Goal: Transaction & Acquisition: Purchase product/service

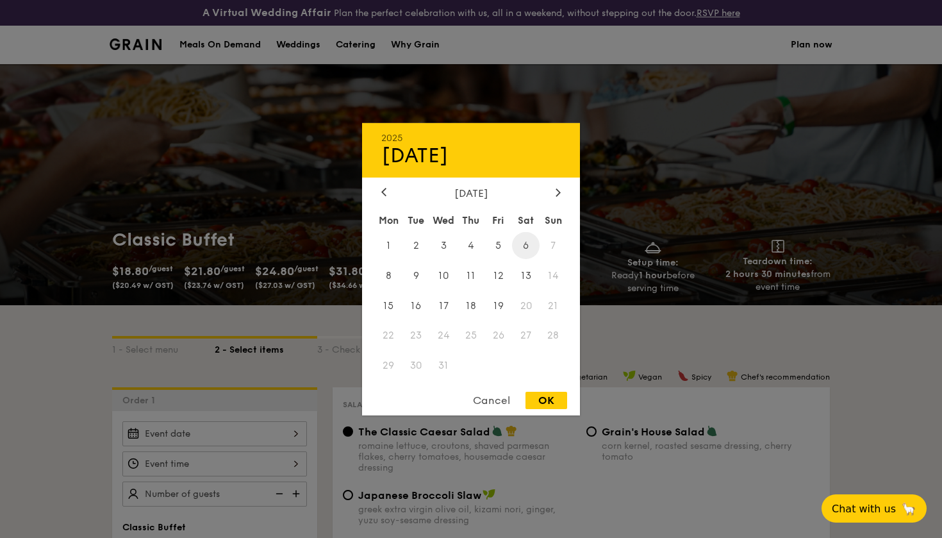
click at [525, 245] on span "6" at bounding box center [526, 245] width 28 height 28
click at [540, 397] on div "OK" at bounding box center [547, 400] width 42 height 17
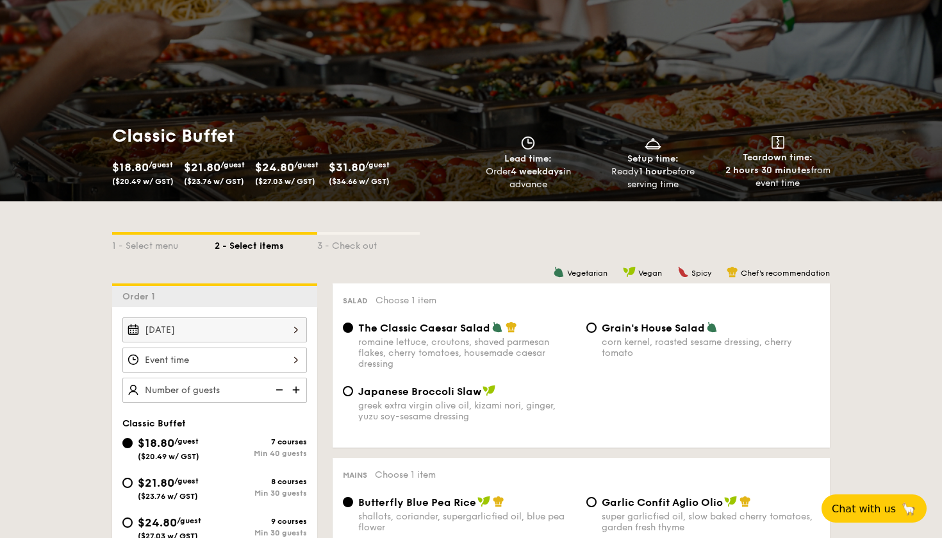
scroll to position [105, 0]
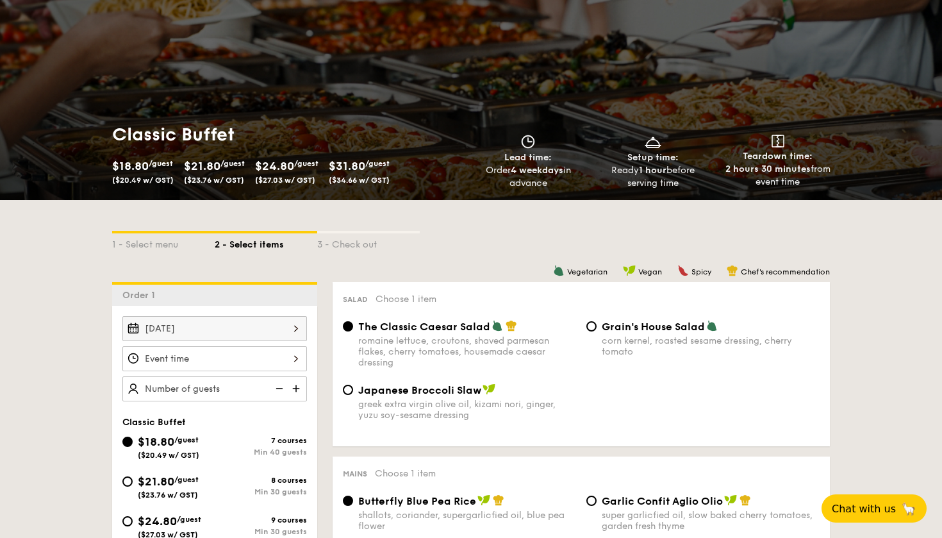
click at [272, 318] on div "[DATE] 2025 Dec [DATE] Tue Wed Thu Fri Sat Sun 1 2 3 4 5 6 7 8 9 10 11 12 13 14…" at bounding box center [214, 328] width 185 height 25
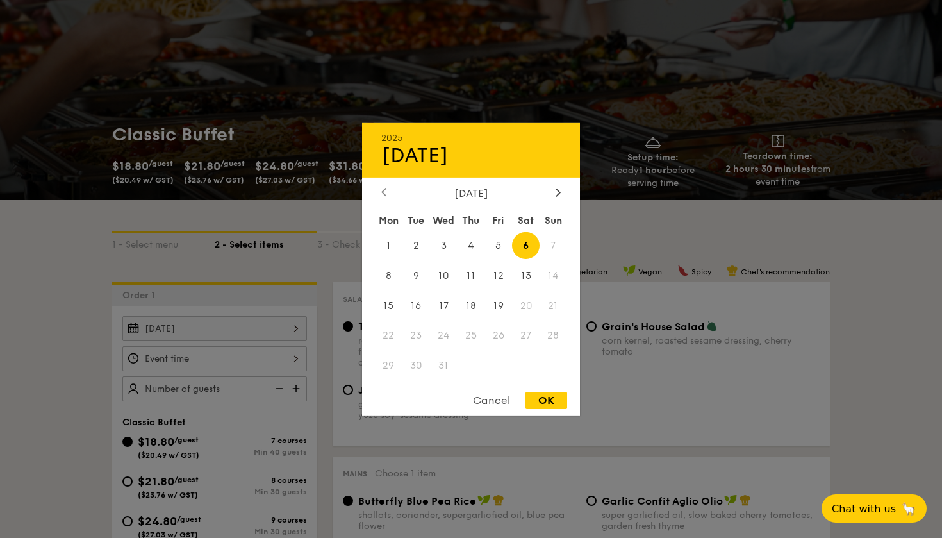
click at [386, 190] on icon at bounding box center [383, 192] width 5 height 8
click at [418, 276] on span "7" at bounding box center [416, 275] width 28 height 28
click at [546, 401] on div "OK" at bounding box center [547, 400] width 42 height 17
type input "[DATE]"
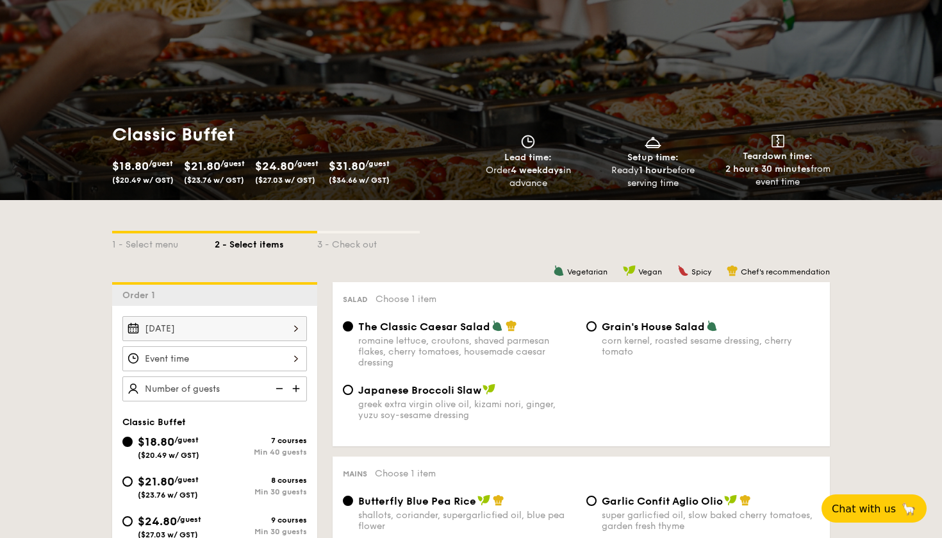
click at [251, 352] on div "12 1 2 3 4 5 6 7 8 9 10 11 00 15 30 45 am pm Cancel OK" at bounding box center [214, 358] width 185 height 25
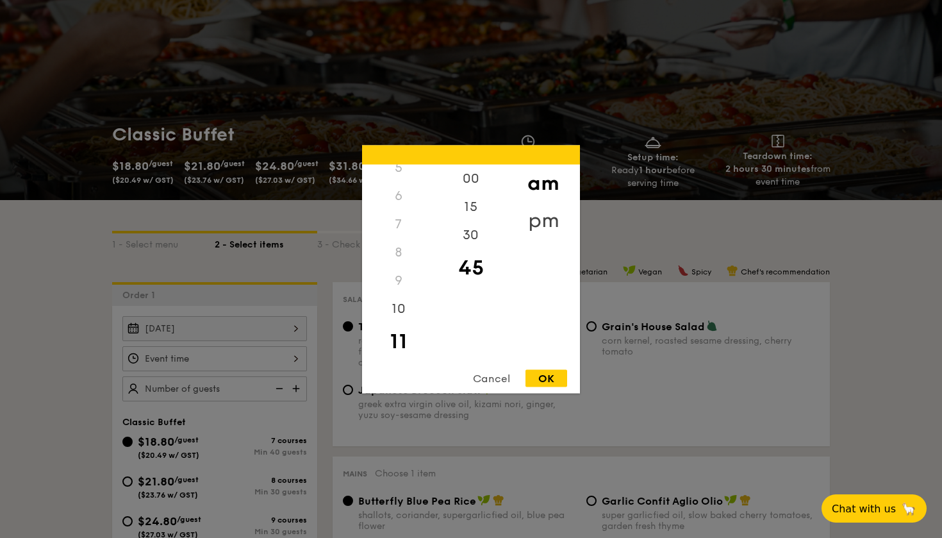
click at [541, 217] on div "pm" at bounding box center [543, 219] width 72 height 37
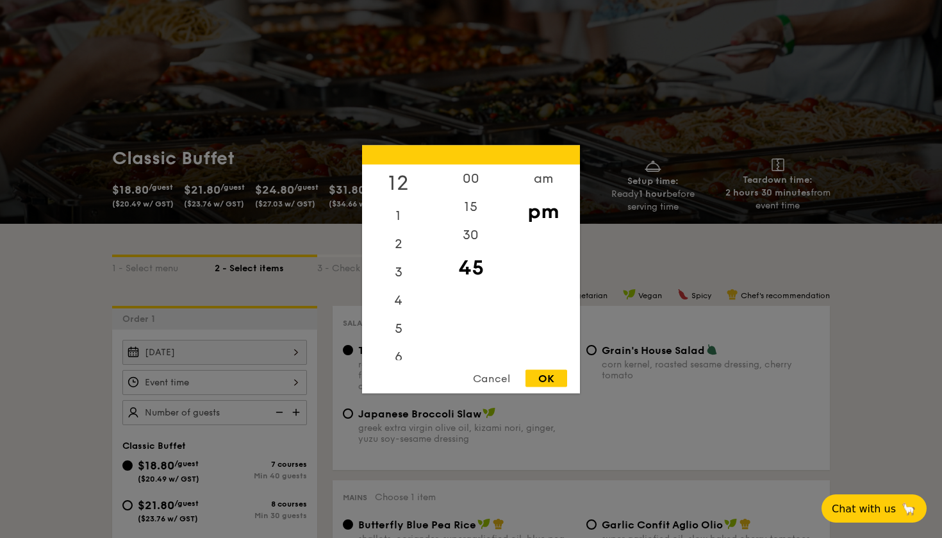
scroll to position [0, 0]
click at [398, 174] on div "12" at bounding box center [398, 182] width 72 height 37
click at [470, 179] on div "00" at bounding box center [471, 182] width 72 height 37
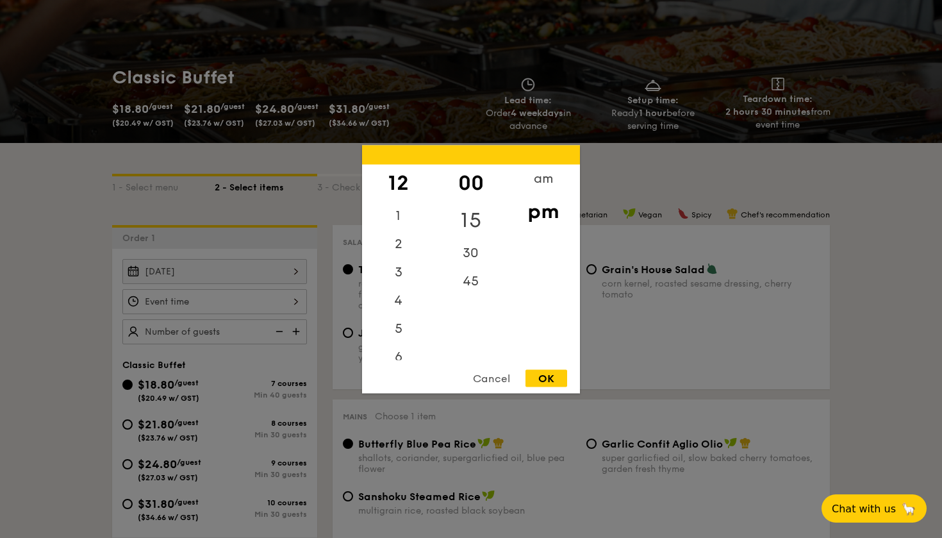
scroll to position [182, 0]
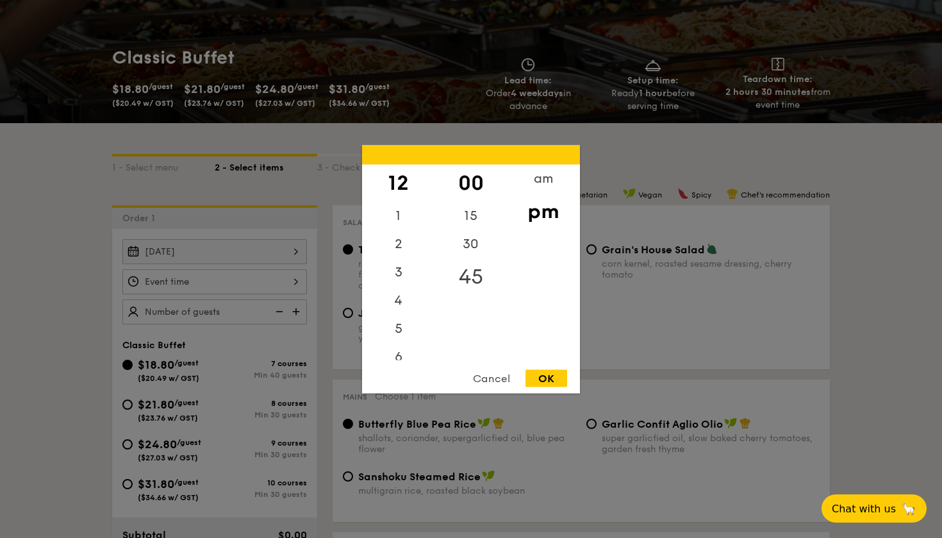
click at [469, 269] on div "45" at bounding box center [471, 276] width 72 height 37
click at [549, 178] on div "am" at bounding box center [543, 182] width 72 height 37
click at [404, 345] on div "11" at bounding box center [398, 345] width 72 height 37
click at [549, 388] on div "Cancel OK" at bounding box center [471, 381] width 218 height 24
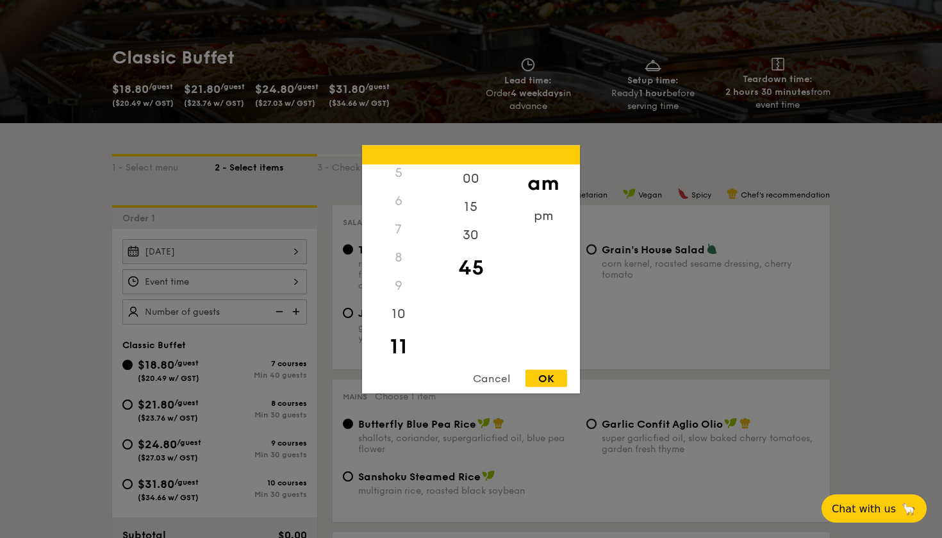
click at [548, 377] on div "OK" at bounding box center [547, 377] width 42 height 17
type input "11:45AM"
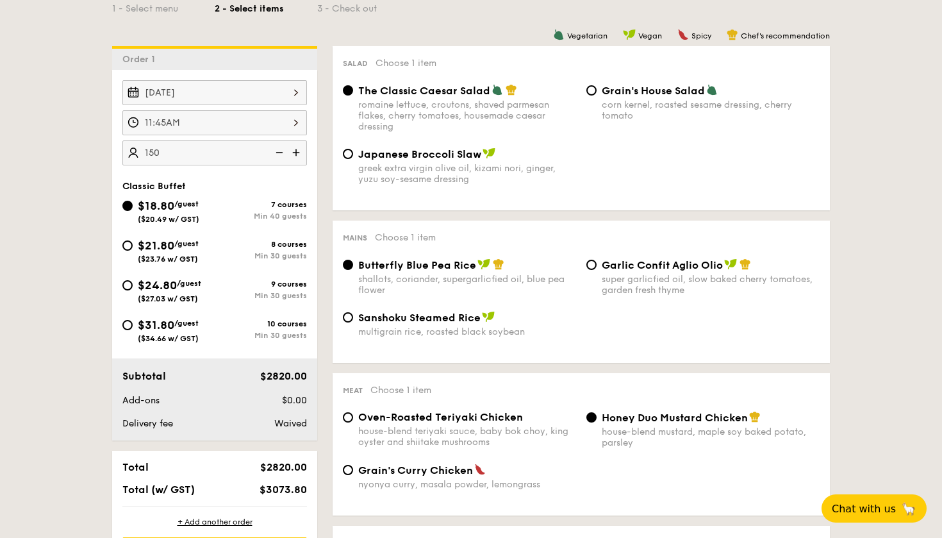
scroll to position [343, 0]
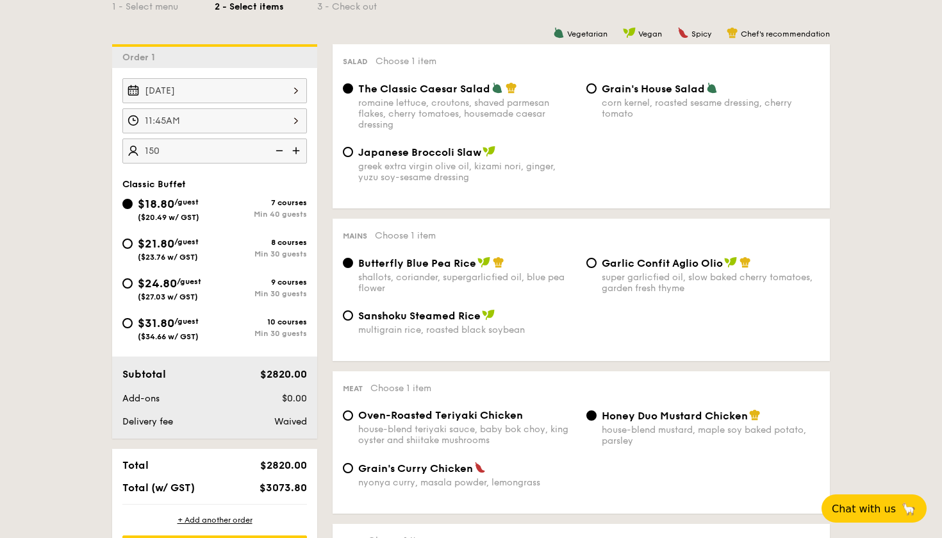
type input "150 guests"
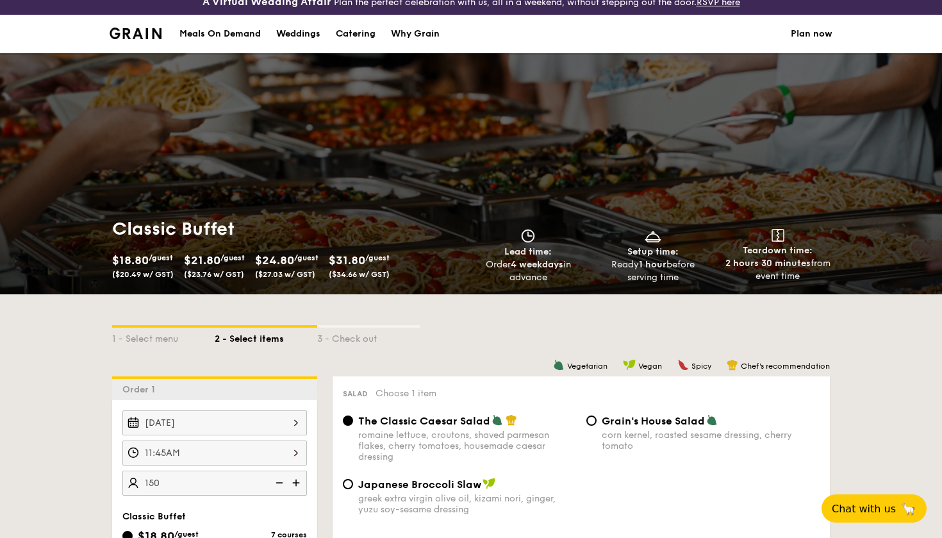
scroll to position [8, 0]
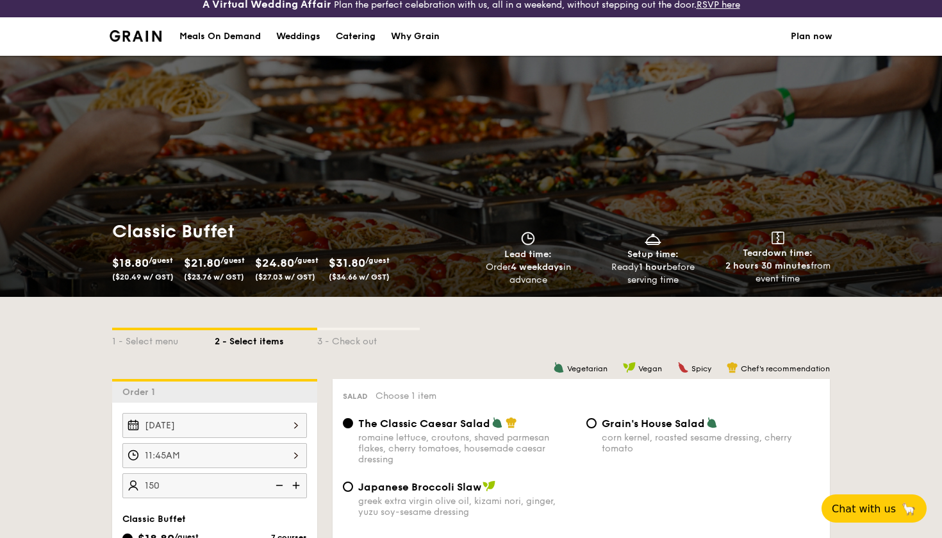
click at [344, 38] on div "Catering" at bounding box center [356, 36] width 40 height 38
select select
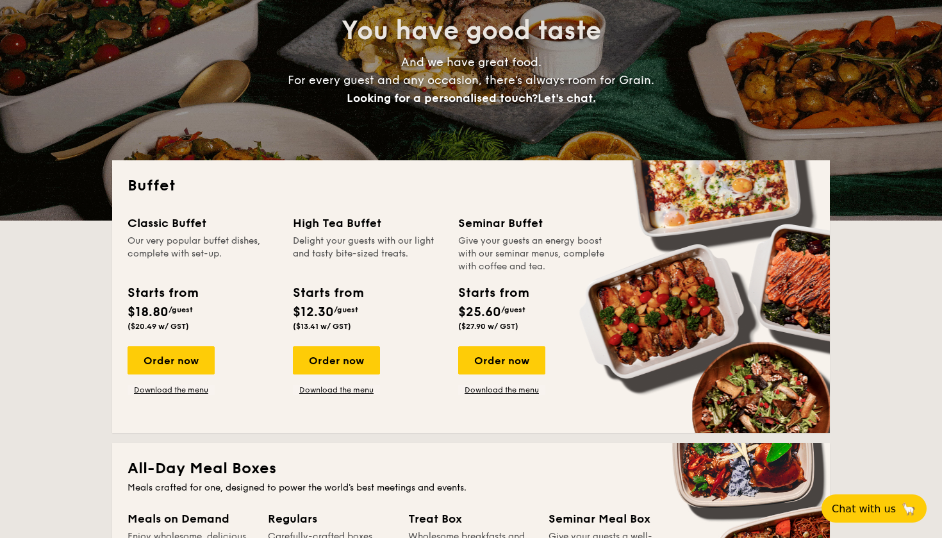
scroll to position [197, 0]
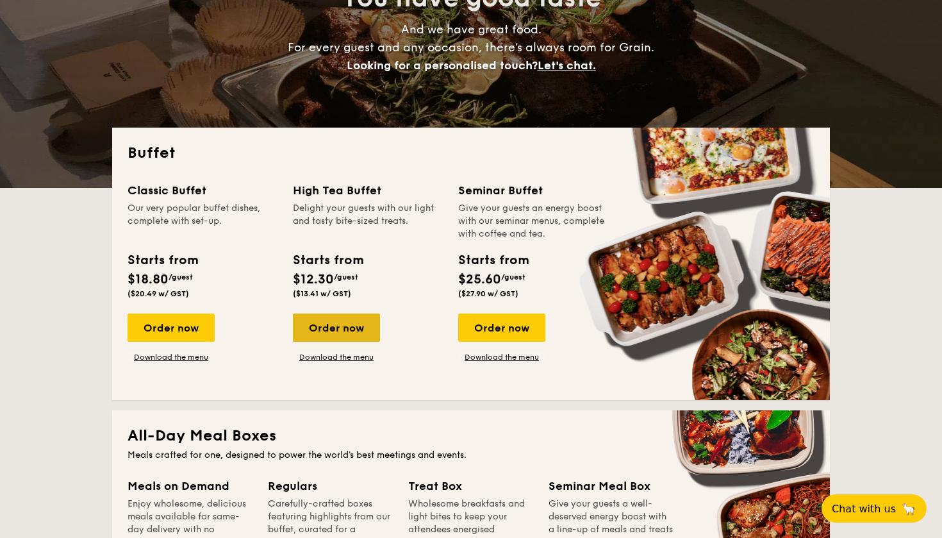
click at [334, 331] on div "Order now" at bounding box center [336, 327] width 87 height 28
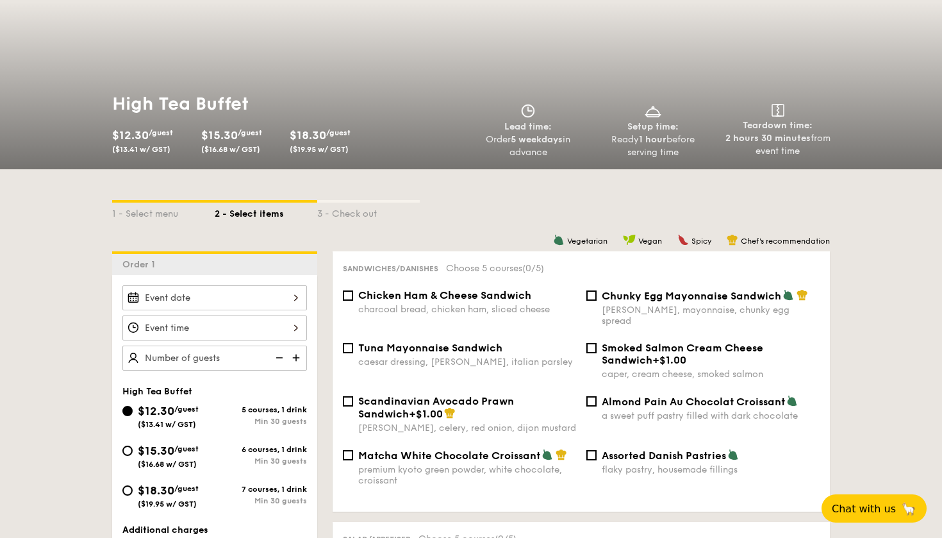
scroll to position [285, 0]
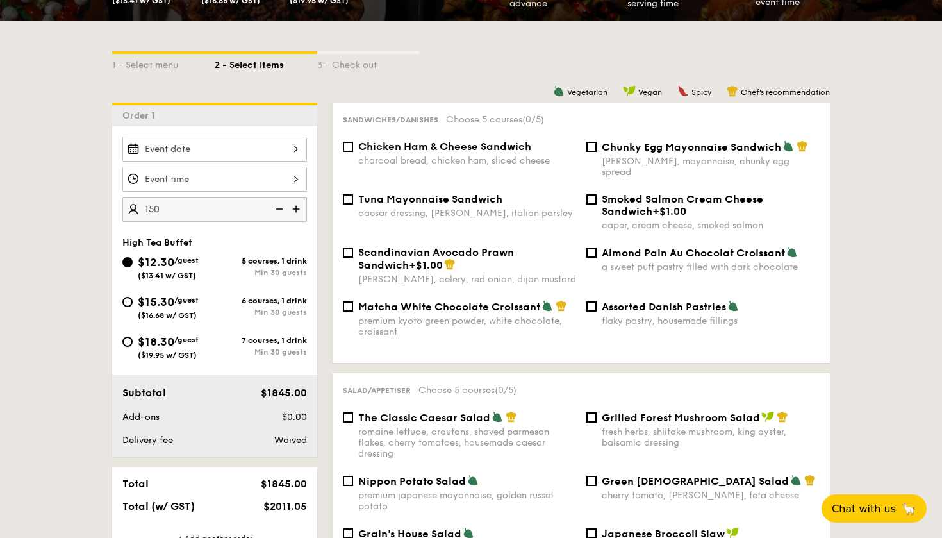
type input "150 guests"
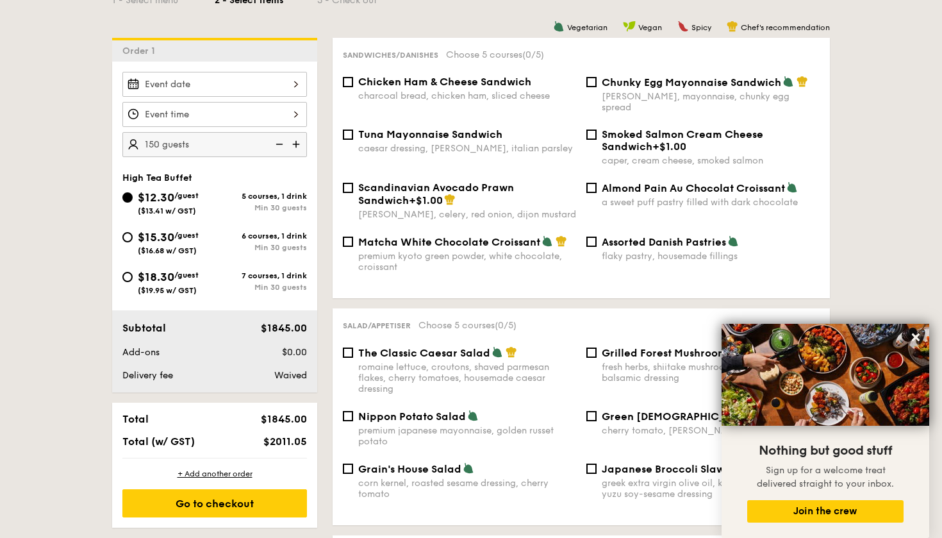
scroll to position [344, 0]
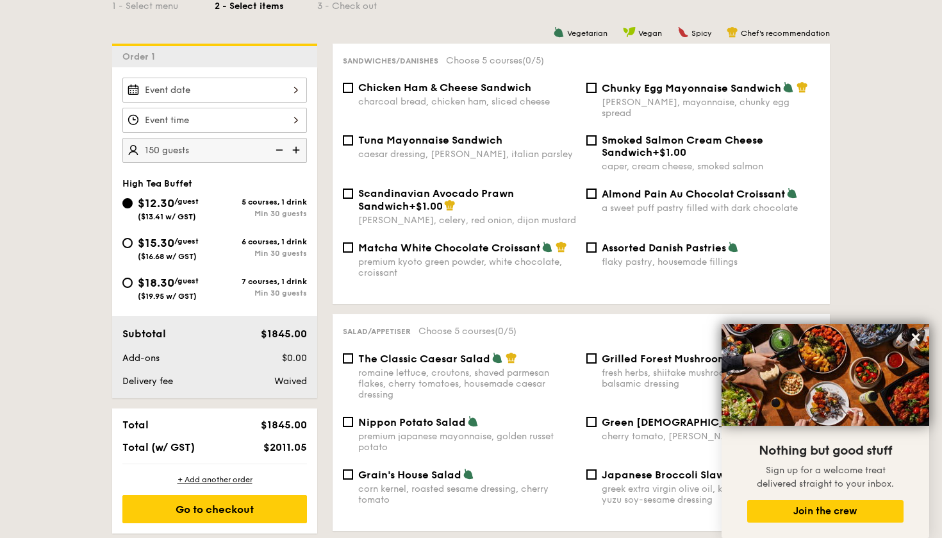
click at [348, 93] on div "Chicken Ham & Cheese Sandwich charcoal bread, chicken ham, sliced cheese" at bounding box center [460, 94] width 244 height 26
click at [348, 92] on input "Chicken Ham & Cheese Sandwich charcoal bread, chicken ham, sliced cheese" at bounding box center [348, 88] width 10 height 10
checkbox input "true"
click at [346, 135] on input "Tuna Mayonnaise Sandwich caesar dressing, [GEOGRAPHIC_DATA], italian parsley" at bounding box center [348, 140] width 10 height 10
checkbox input "true"
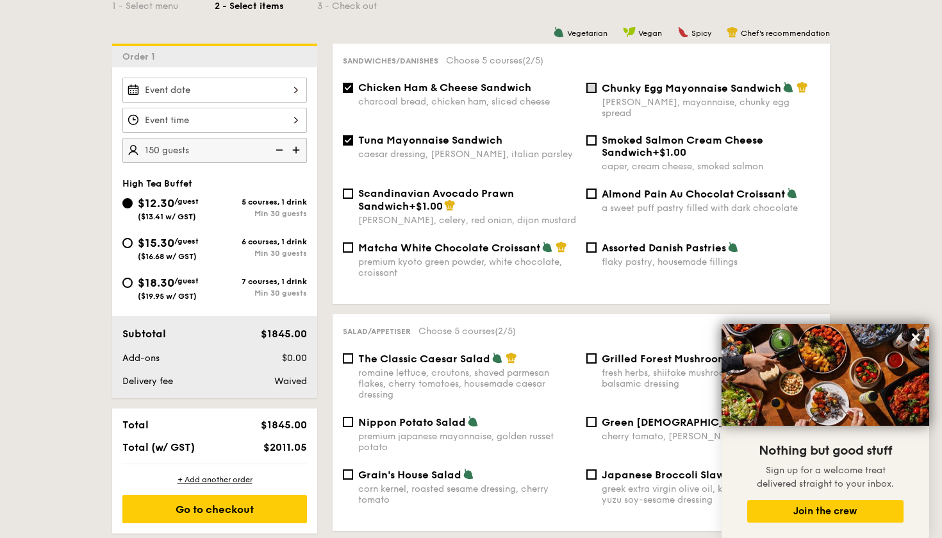
click at [592, 87] on input "Chunky Egg Mayonnaise Sandwich dijon mustard, mayonnaise, chunky egg spread" at bounding box center [591, 88] width 10 height 10
checkbox input "true"
click at [588, 188] on input "Almond Pain Au Chocolat Croissant a sweet puff pastry filled with dark chocolate" at bounding box center [591, 193] width 10 height 10
checkbox input "true"
click at [350, 242] on input "Matcha White Chocolate Croissant premium kyoto green powder, white chocolate, c…" at bounding box center [348, 247] width 10 height 10
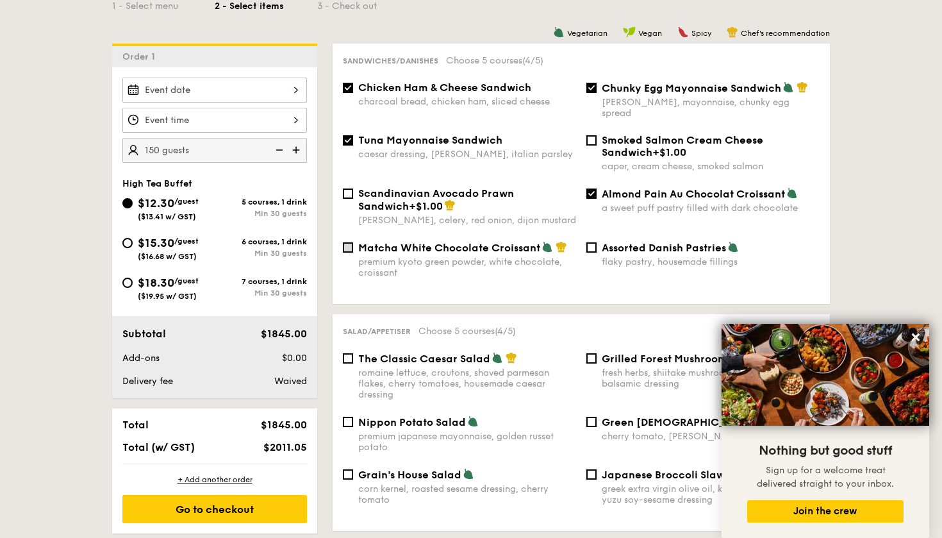
checkbox input "true"
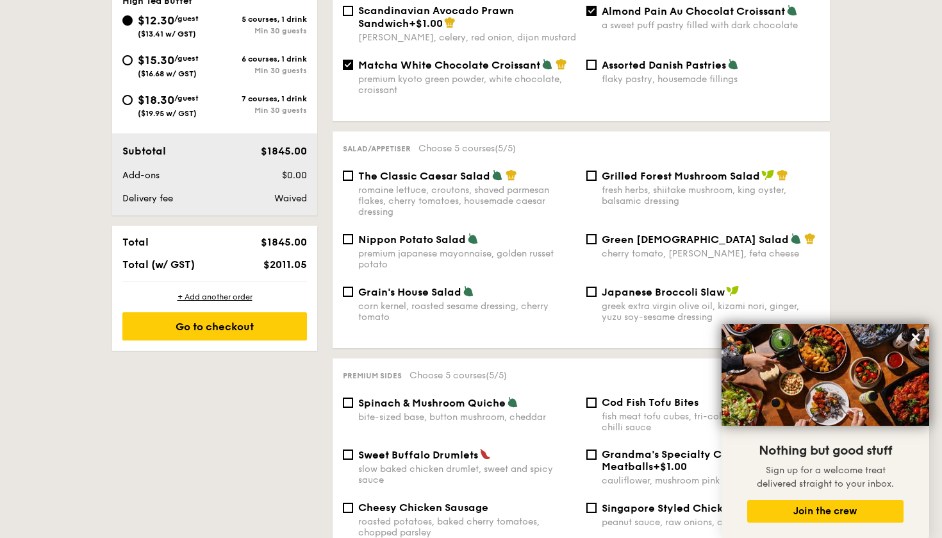
scroll to position [531, 0]
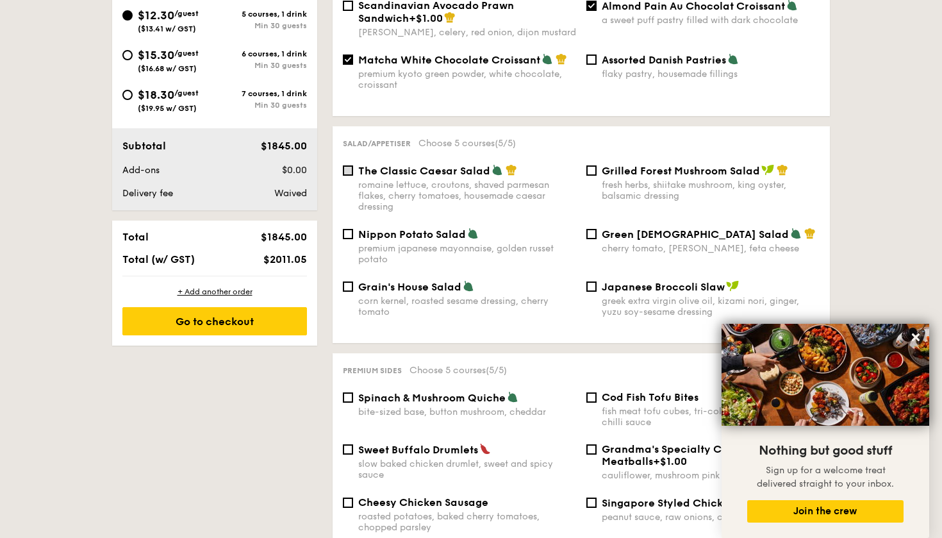
click at [348, 165] on input "The Classic Caesar Salad romaine lettuce, croutons, shaved parmesan flakes, che…" at bounding box center [348, 170] width 10 height 10
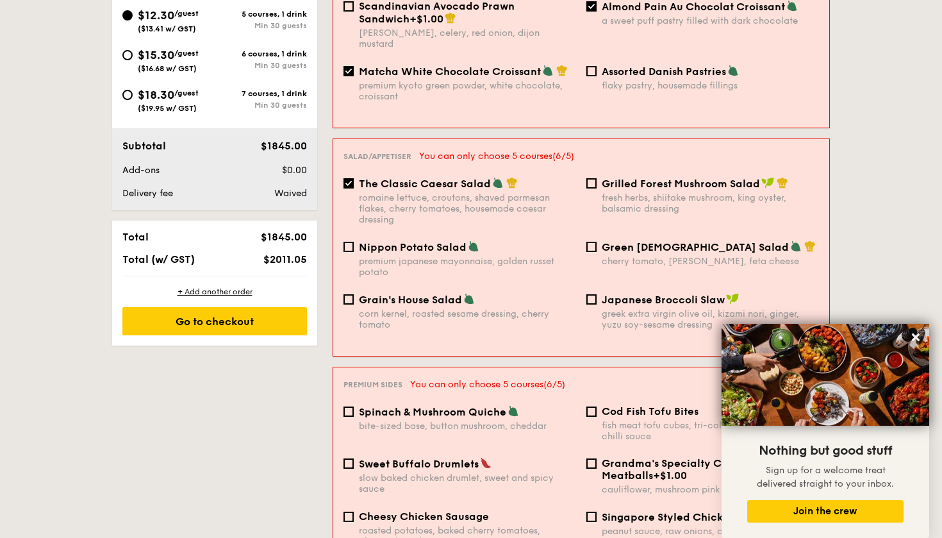
click at [352, 178] on input "The Classic Caesar Salad romaine lettuce, croutons, shaved parmesan flakes, che…" at bounding box center [349, 183] width 10 height 10
checkbox input "false"
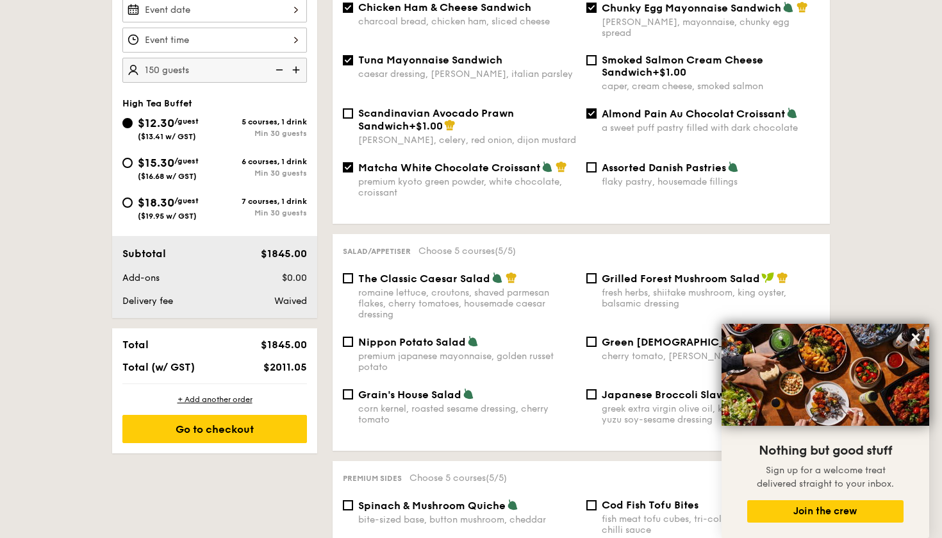
click at [352, 162] on input "Matcha White Chocolate Croissant premium kyoto green powder, white chocolate, c…" at bounding box center [348, 167] width 10 height 10
checkbox input "false"
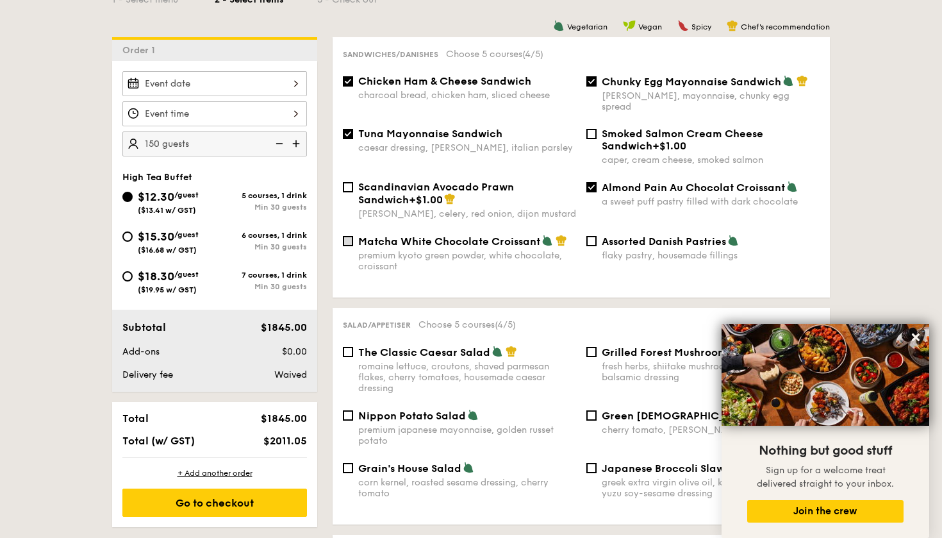
scroll to position [351, 0]
click at [349, 128] on div "Tuna Mayonnaise Sandwich caesar dressing, [GEOGRAPHIC_DATA], italian parsley" at bounding box center [460, 140] width 244 height 26
click at [595, 73] on div "Sandwiches/Danishes Choose 5 courses (4/5) Chicken Ham & Cheese Sandwich charco…" at bounding box center [581, 167] width 497 height 260
click at [586, 81] on div "Chunky Egg Mayonnaise Sandwich dijon mustard, mayonnaise, chunky egg spread" at bounding box center [703, 92] width 244 height 37
click at [592, 81] on input "Chunky Egg Mayonnaise Sandwich dijon mustard, mayonnaise, chunky egg spread" at bounding box center [591, 81] width 10 height 10
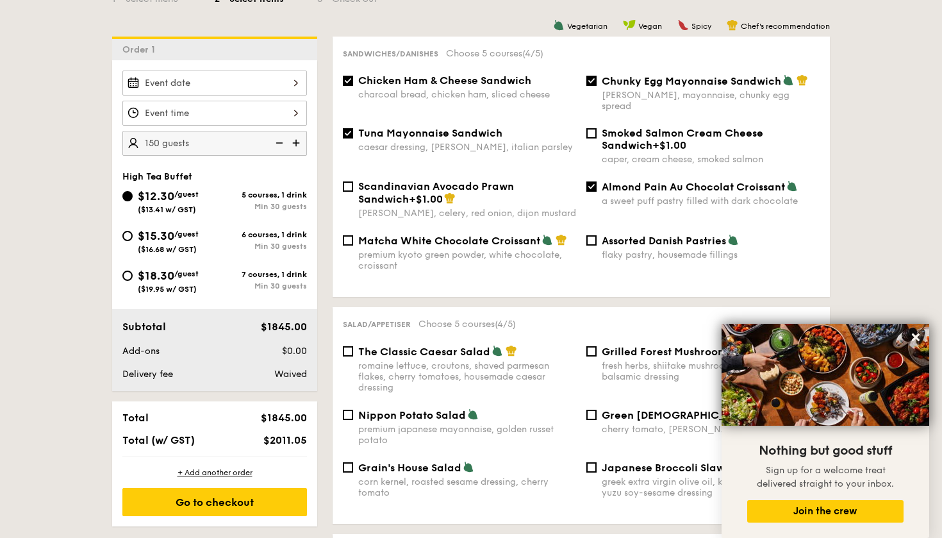
checkbox input "false"
click at [347, 128] on input "Tuna Mayonnaise Sandwich caesar dressing, [GEOGRAPHIC_DATA], italian parsley" at bounding box center [348, 133] width 10 height 10
checkbox input "false"
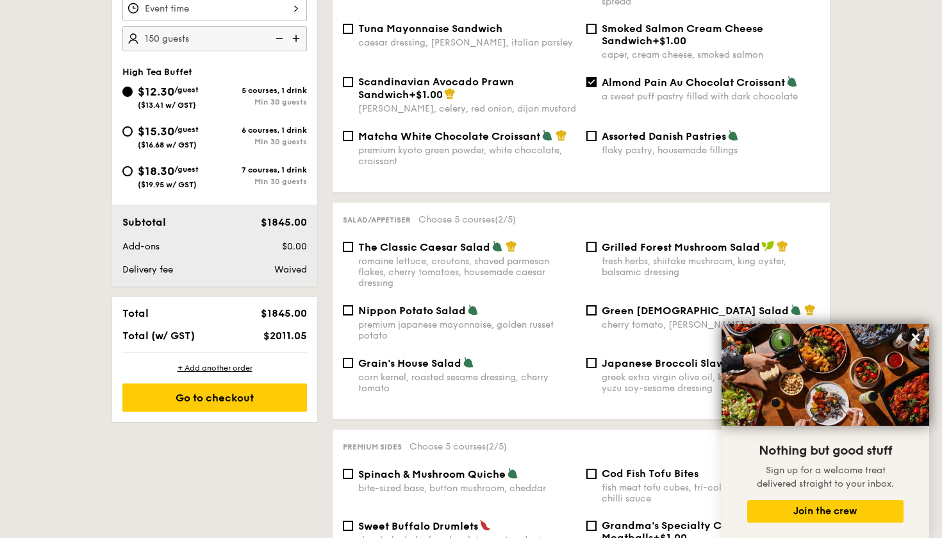
scroll to position [451, 0]
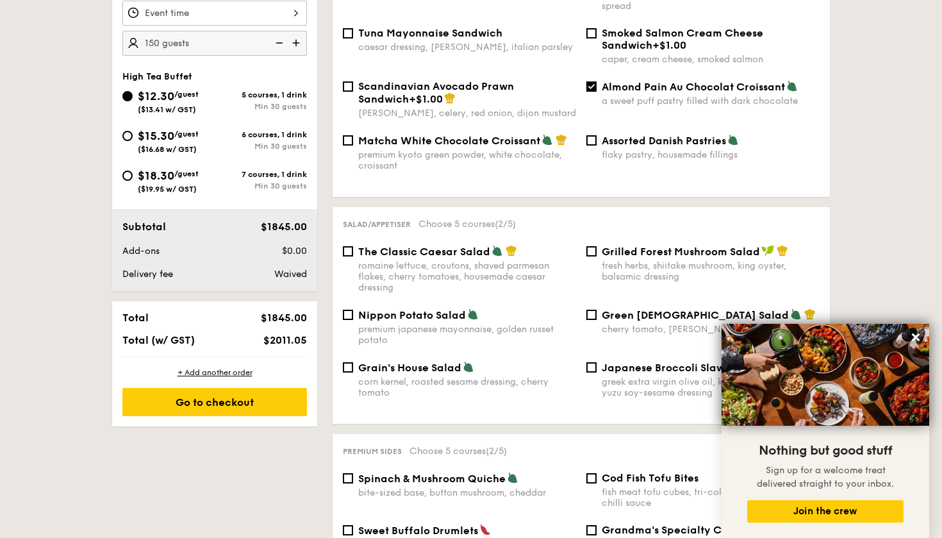
click at [595, 81] on input "Almond Pain Au Chocolat Croissant a sweet puff pastry filled with dark chocolate" at bounding box center [591, 86] width 10 height 10
checkbox input "false"
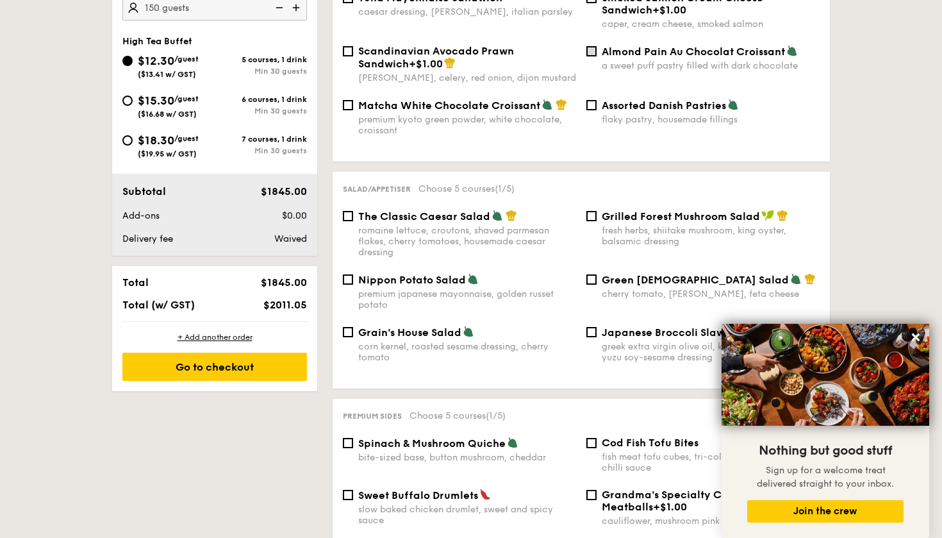
scroll to position [527, 0]
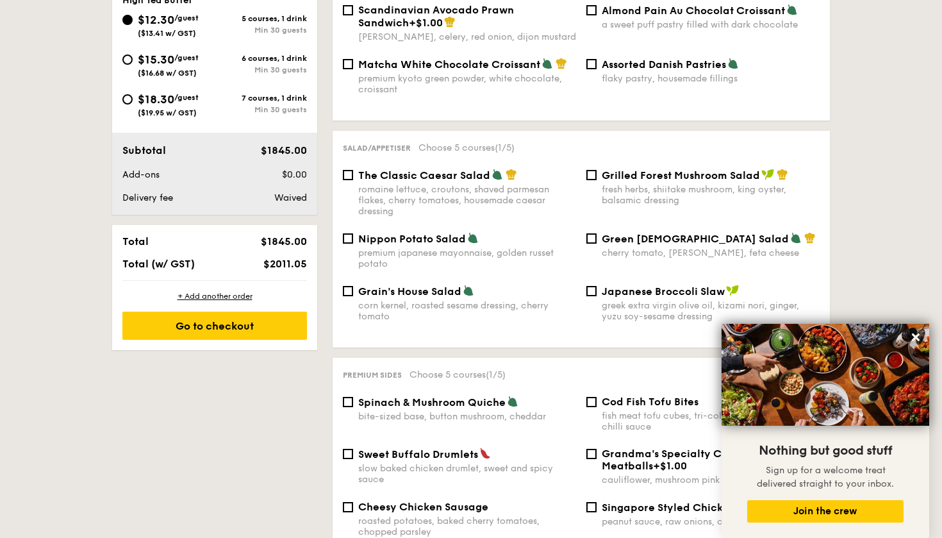
click at [354, 169] on div "The Classic Caesar Salad romaine lettuce, croutons, shaved parmesan flakes, che…" at bounding box center [460, 193] width 244 height 48
click at [349, 170] on input "The Classic Caesar Salad romaine lettuce, croutons, shaved parmesan flakes, che…" at bounding box center [348, 175] width 10 height 10
checkbox input "true"
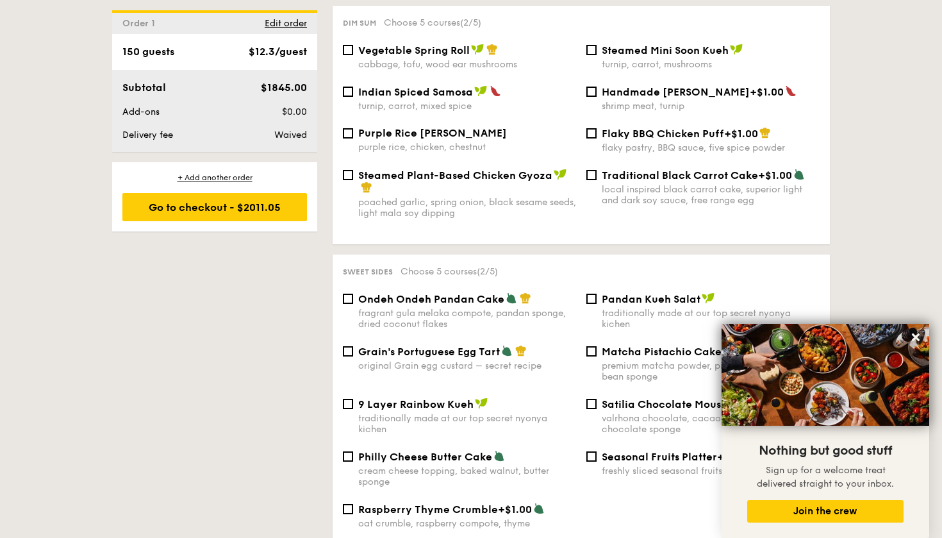
scroll to position [1204, 0]
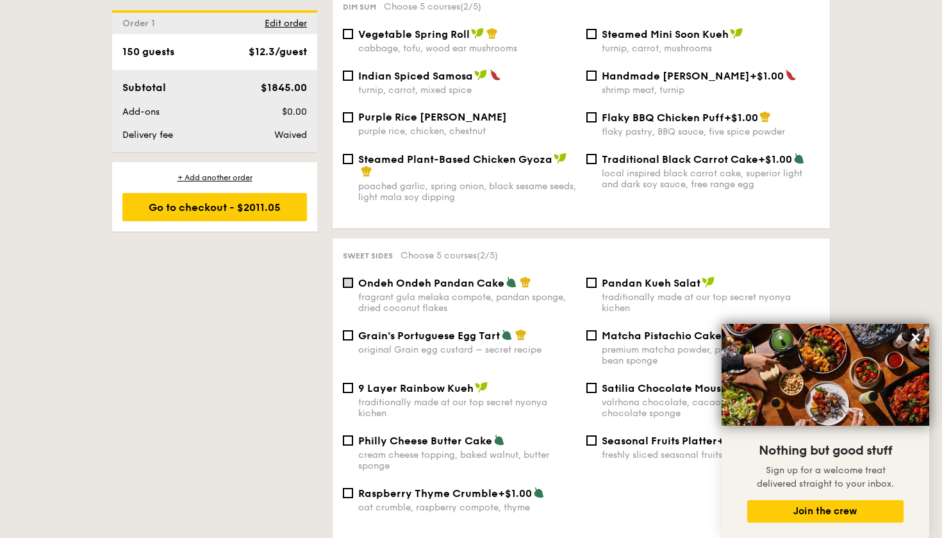
click at [349, 277] on input "Ondeh Ondeh Pandan Cake fragrant [PERSON_NAME] melaka compote, pandan sponge, d…" at bounding box center [348, 282] width 10 height 10
checkbox input "true"
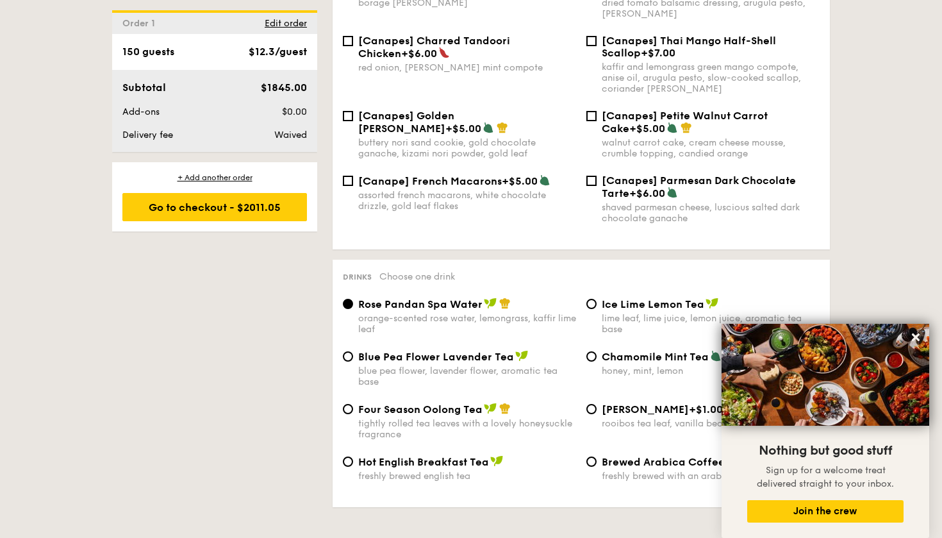
scroll to position [1931, 0]
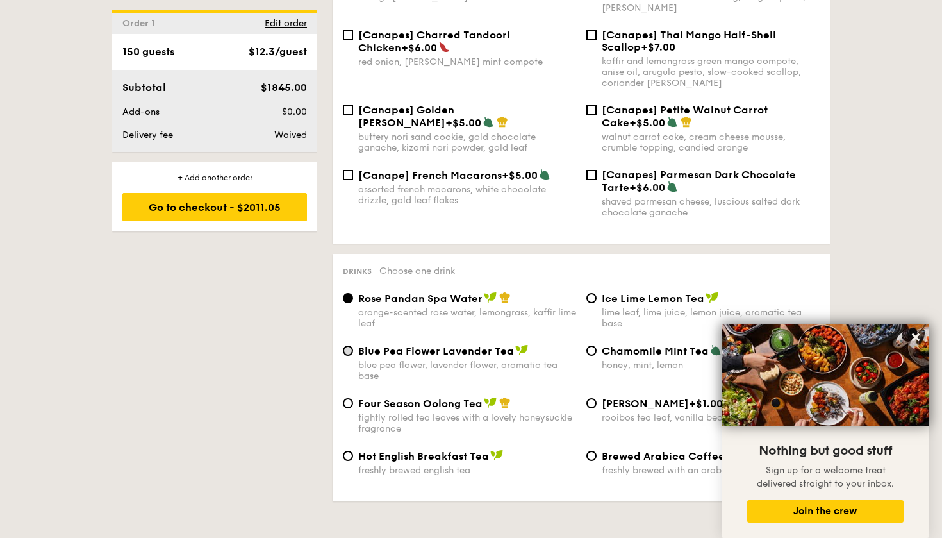
click at [351, 345] on input "Blue Pea Flower Lavender Tea blue pea flower, lavender flower, aromatic tea base" at bounding box center [348, 350] width 10 height 10
radio input "true"
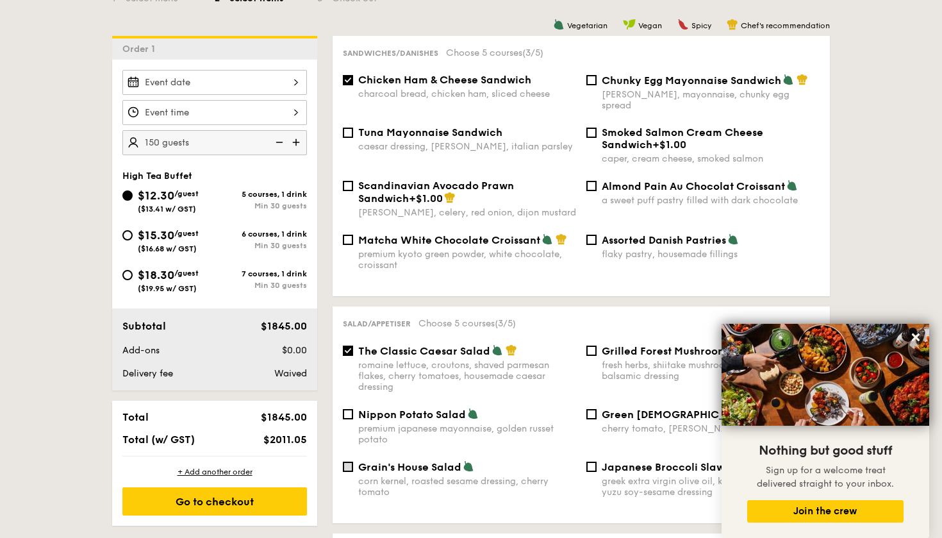
scroll to position [352, 0]
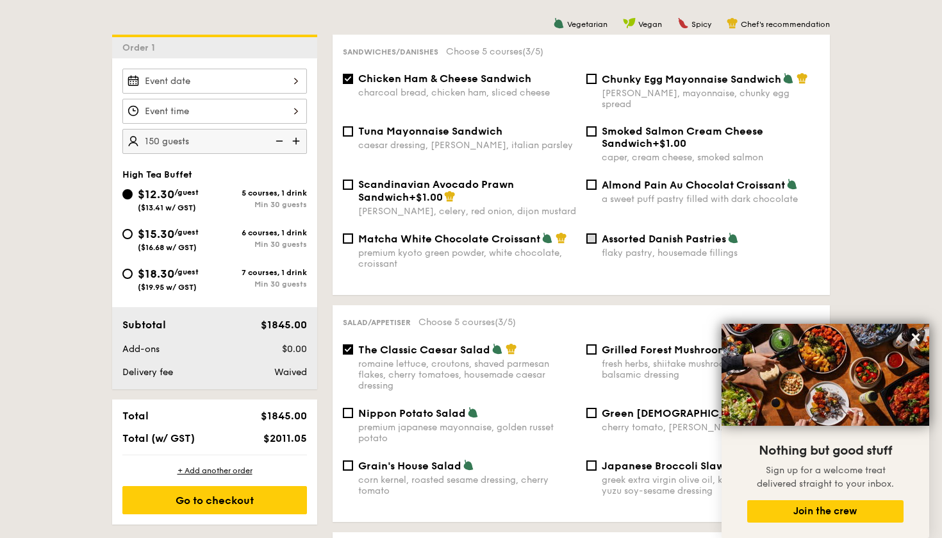
click at [590, 233] on input "Assorted Danish Pastries flaky pastry, housemade fillings" at bounding box center [591, 238] width 10 height 10
checkbox input "true"
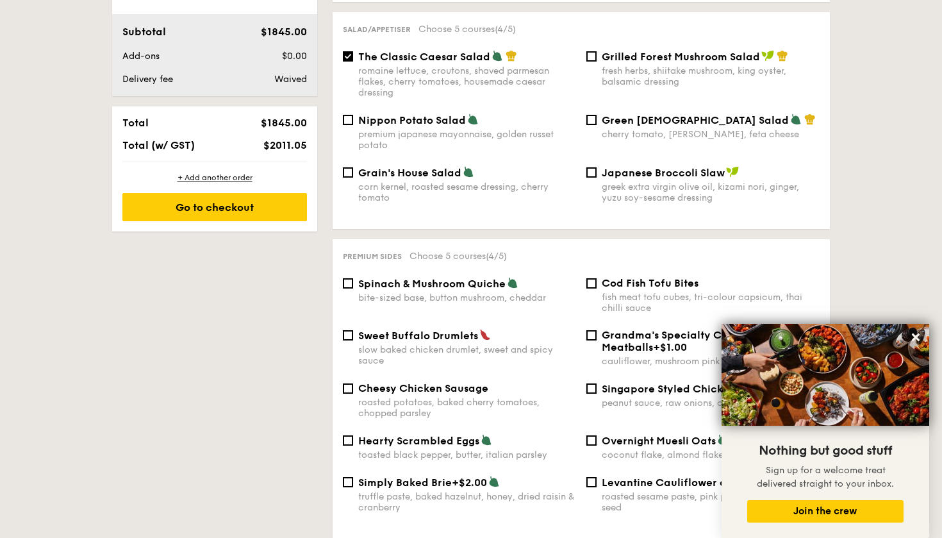
scroll to position [715, 0]
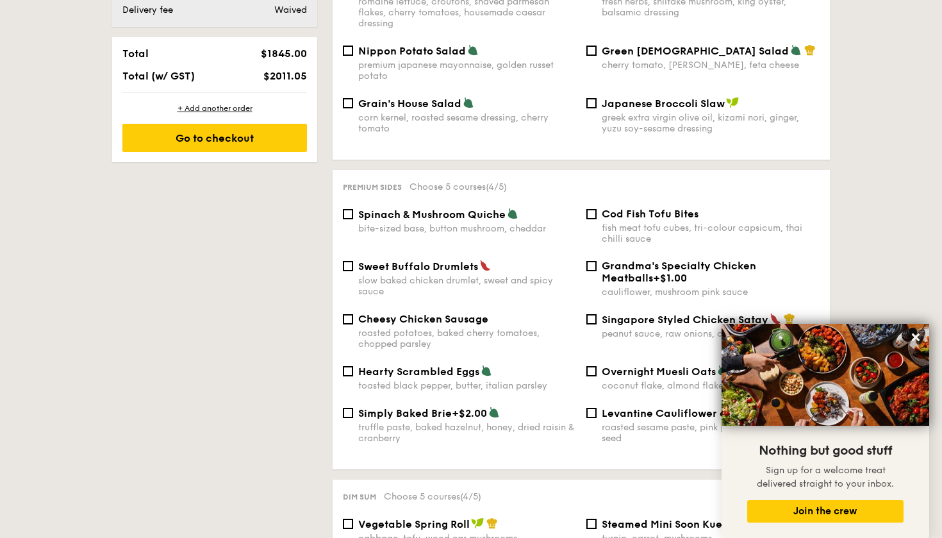
click at [349, 194] on div "Premium sides Choose 5 courses (4/5) Spinach & Mushroom Quiche bite-sized base,…" at bounding box center [581, 319] width 497 height 299
click at [348, 209] on input "Spinach & Mushroom Quiche bite-sized base, button mushroom, cheddar" at bounding box center [348, 214] width 10 height 10
click at [344, 209] on input "Spinach & Mushroom Quiche bite-sized base, button mushroom, cheddar" at bounding box center [348, 214] width 10 height 10
checkbox input "false"
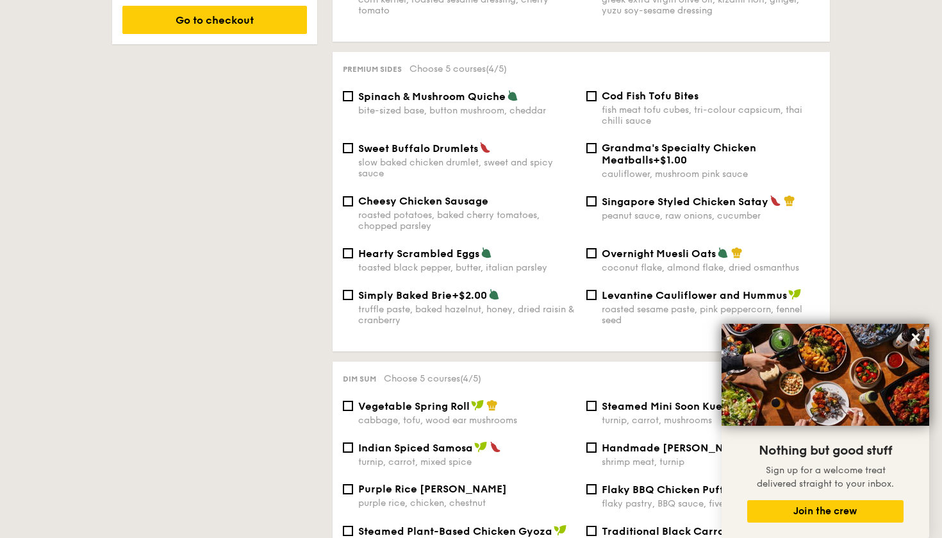
scroll to position [846, 0]
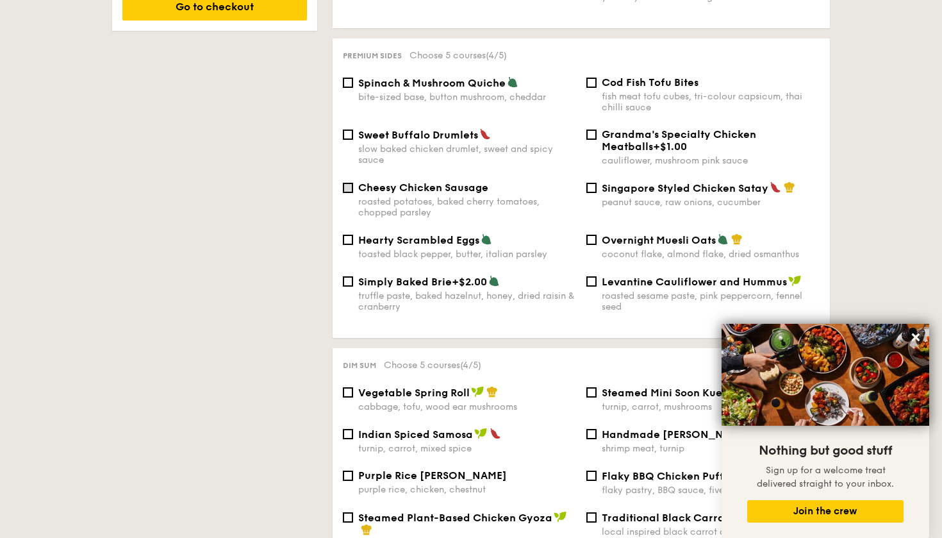
click at [350, 183] on input "Cheesy Chicken Sausage roasted potatoes, baked cherry tomatoes, chopped parsley" at bounding box center [348, 188] width 10 height 10
checkbox input "true"
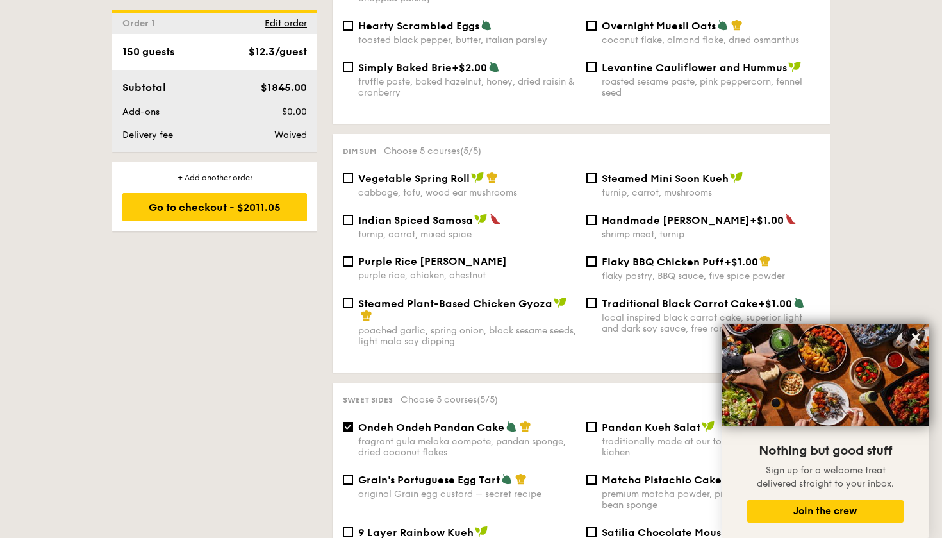
scroll to position [1058, 0]
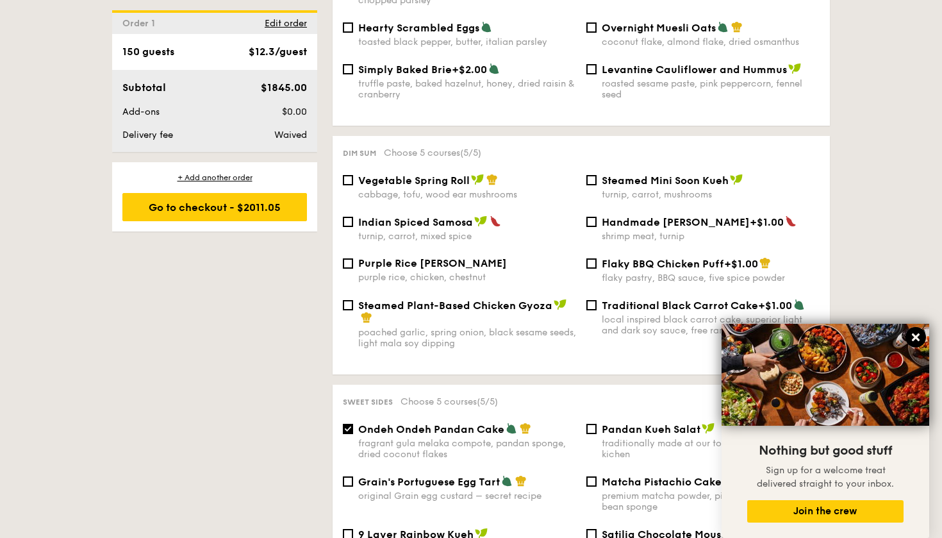
click at [920, 340] on icon at bounding box center [916, 337] width 12 height 12
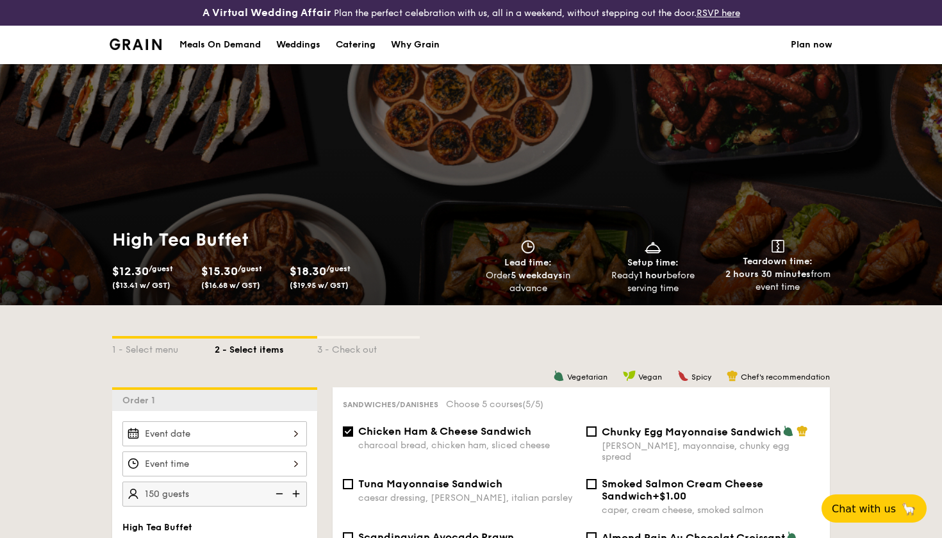
scroll to position [0, 0]
